Goal: Find specific page/section: Find specific page/section

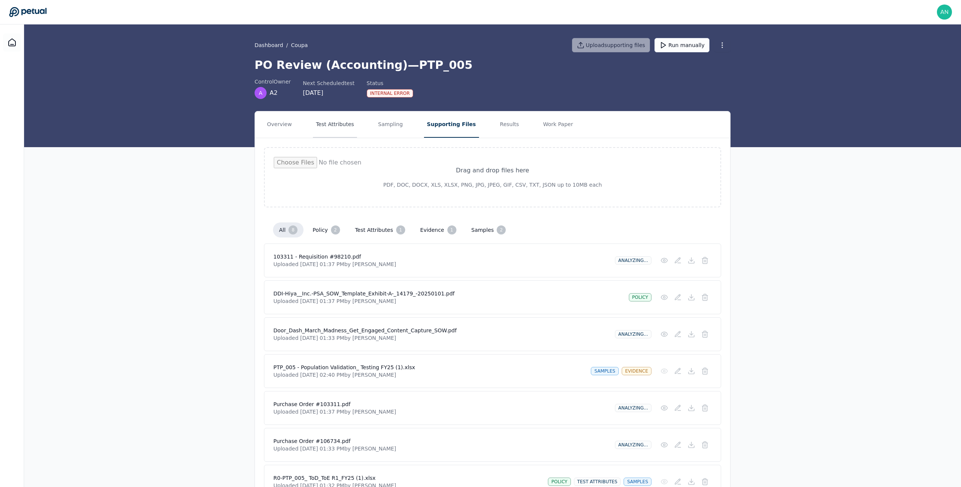
click at [339, 123] on button "Test Attributes" at bounding box center [335, 124] width 44 height 26
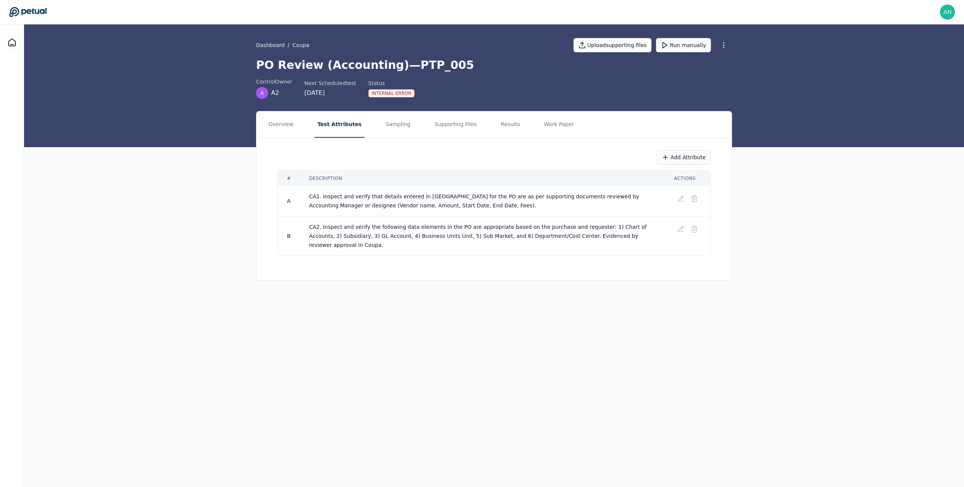
click at [339, 209] on td "CA1. Inspect and verify that details entered in [GEOGRAPHIC_DATA] for the PO ar…" at bounding box center [482, 201] width 365 height 30
click at [392, 120] on button "Sampling" at bounding box center [397, 124] width 31 height 26
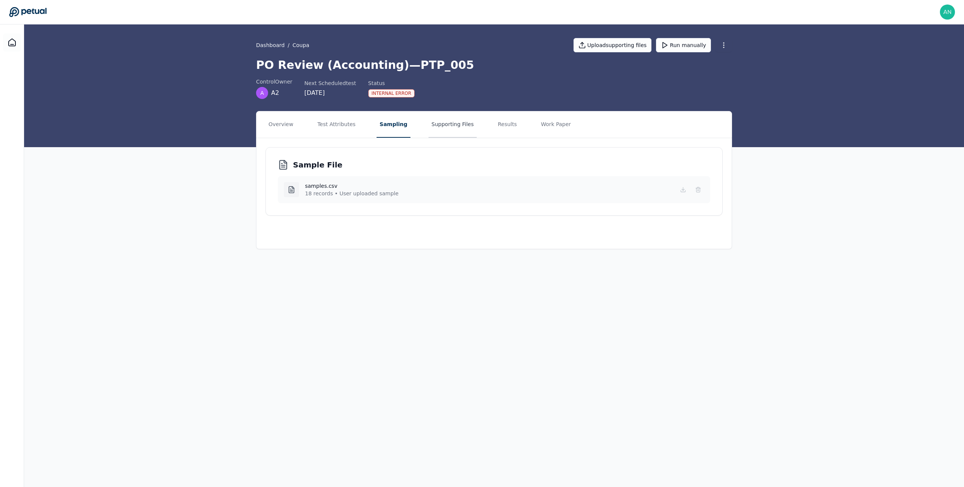
click at [460, 120] on button "Supporting Files" at bounding box center [452, 124] width 48 height 26
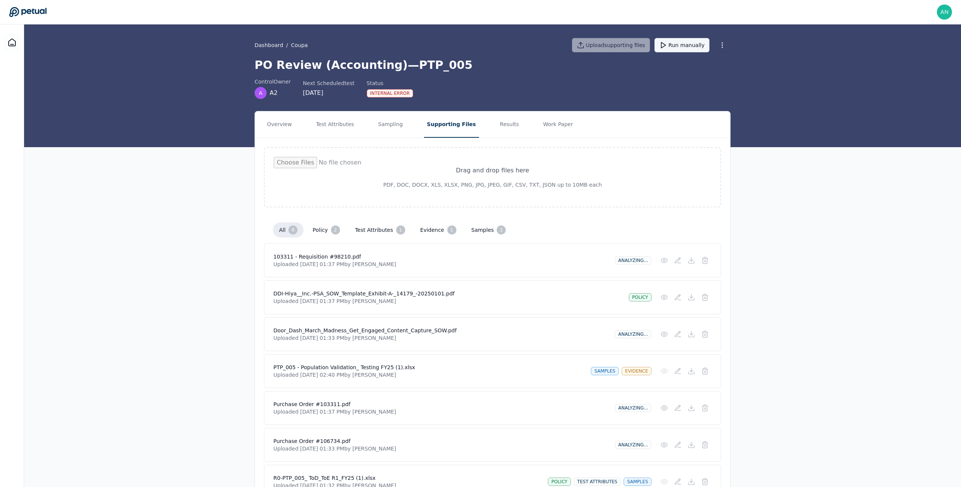
click at [695, 42] on button "Run manually" at bounding box center [681, 45] width 55 height 14
click at [346, 121] on button "Test Attributes" at bounding box center [335, 124] width 44 height 26
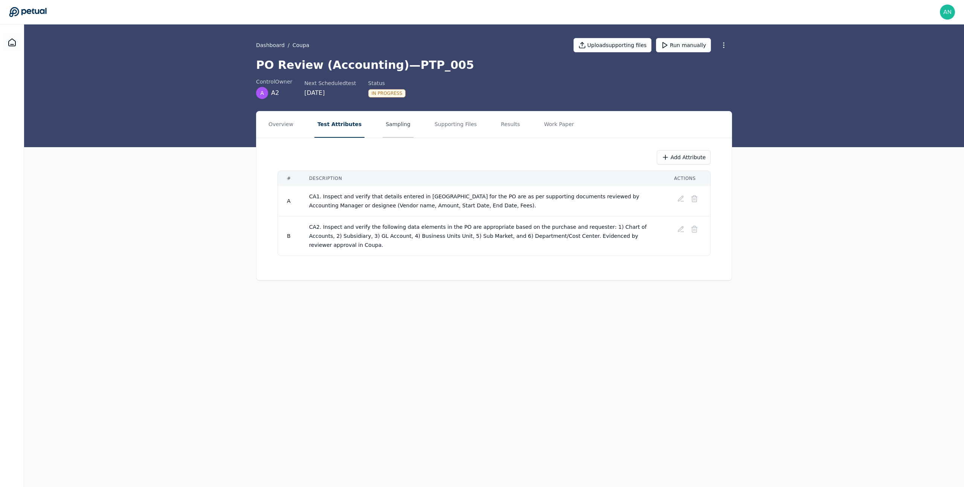
click at [391, 122] on button "Sampling" at bounding box center [397, 124] width 31 height 26
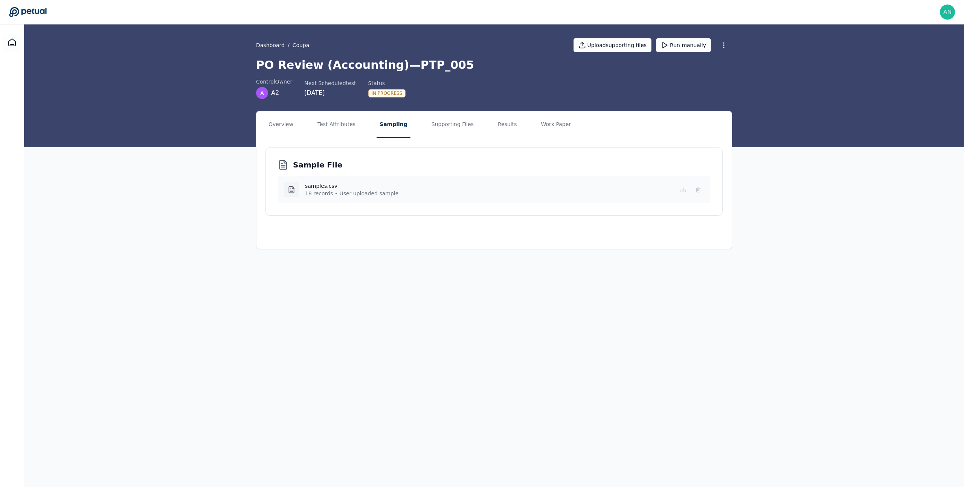
click at [358, 125] on nav "Overview Test Attributes Sampling Supporting Files Results Work Paper" at bounding box center [493, 124] width 475 height 26
click at [334, 130] on button "Test Attributes" at bounding box center [336, 124] width 44 height 26
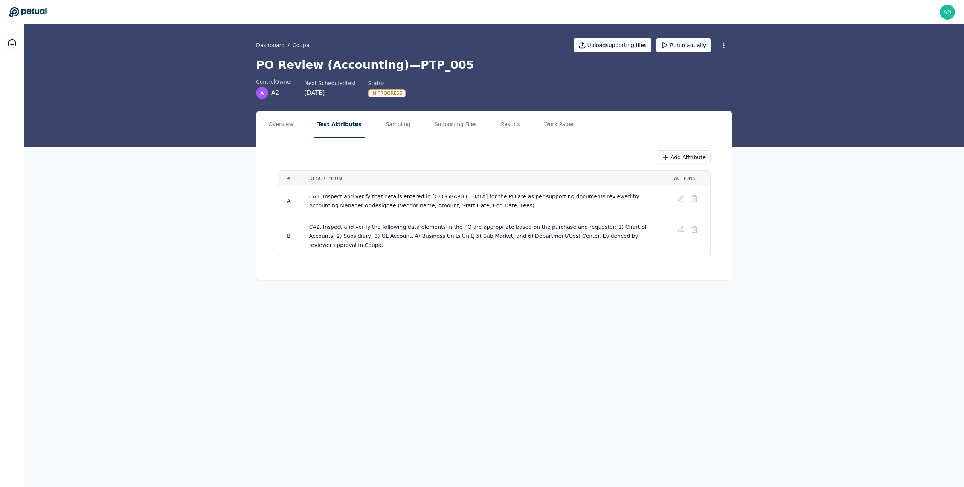
click at [494, 356] on main "Dashboard / Coupa Upload supporting files Run manually PO Review (Accounting) —…" at bounding box center [494, 255] width 940 height 463
click at [422, 233] on td "CA2. Inspect and verify the following data elements in the PO are appropriate b…" at bounding box center [482, 236] width 365 height 40
click at [13, 47] on div at bounding box center [12, 43] width 18 height 18
